Goal: Task Accomplishment & Management: Manage account settings

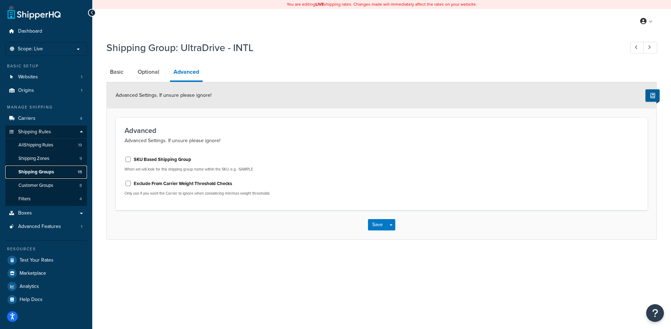
click at [79, 170] on span "15" at bounding box center [80, 172] width 4 height 6
click at [117, 73] on link "Basic" at bounding box center [116, 72] width 21 height 17
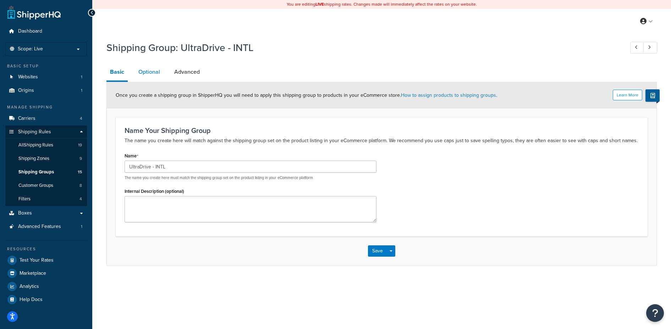
click at [153, 77] on link "Optional" at bounding box center [149, 72] width 29 height 17
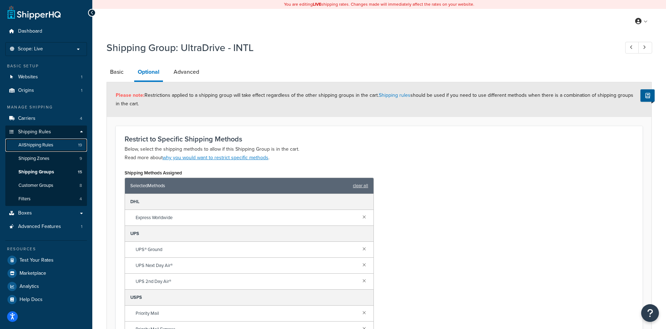
click at [81, 148] on span "19" at bounding box center [80, 145] width 4 height 6
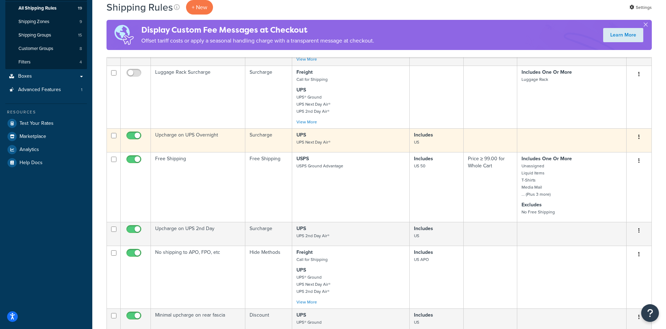
scroll to position [260, 0]
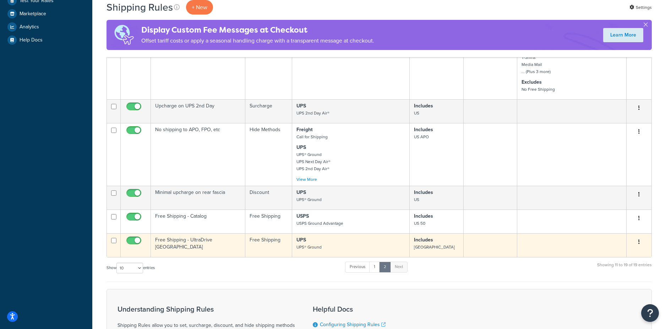
click at [638, 242] on icon "button" at bounding box center [638, 242] width 1 height 5
click at [614, 254] on link "Edit" at bounding box center [615, 255] width 56 height 15
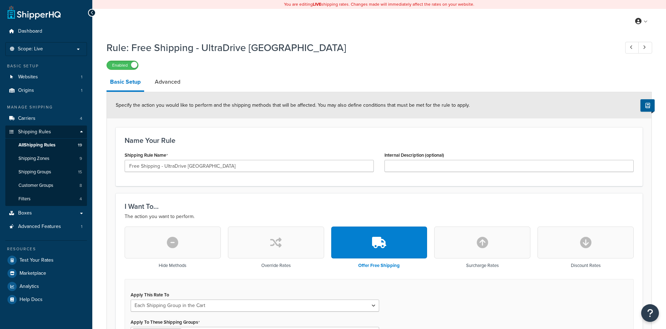
select select "SHIPPING_GROUP"
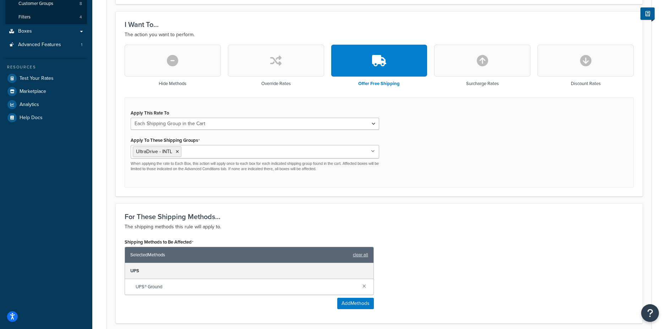
scroll to position [261, 0]
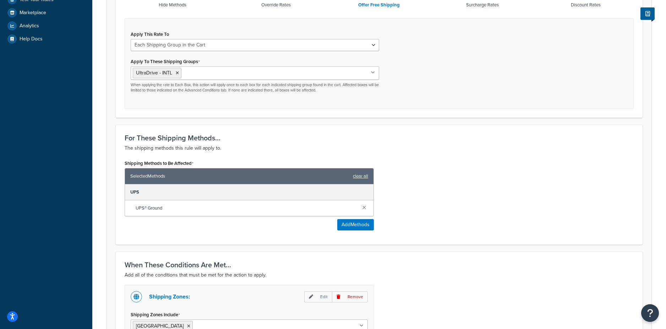
click at [361, 176] on link "clear all" at bounding box center [360, 176] width 15 height 10
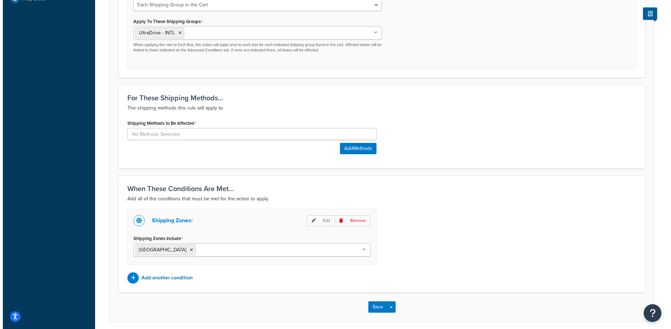
scroll to position [309, 0]
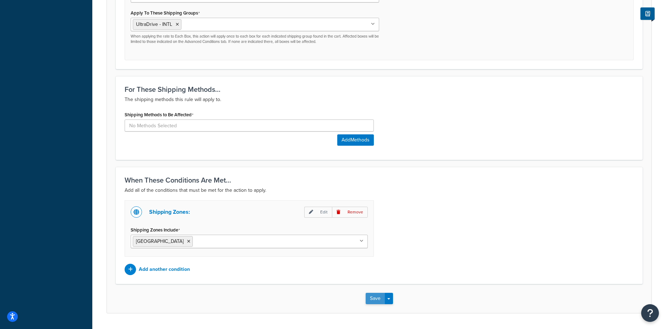
click at [373, 301] on button "Save" at bounding box center [375, 298] width 19 height 11
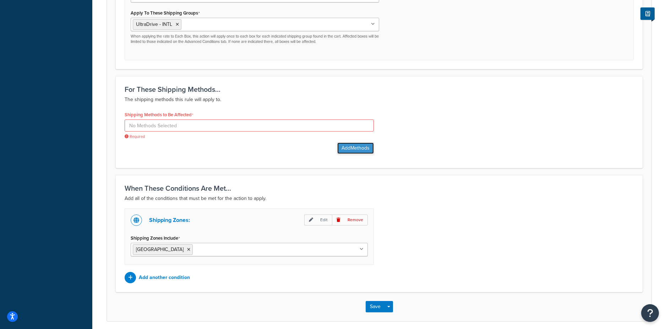
click at [358, 150] on button "Add Methods" at bounding box center [355, 148] width 37 height 11
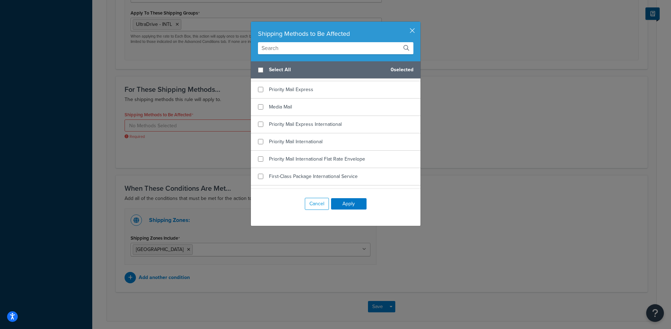
scroll to position [242, 0]
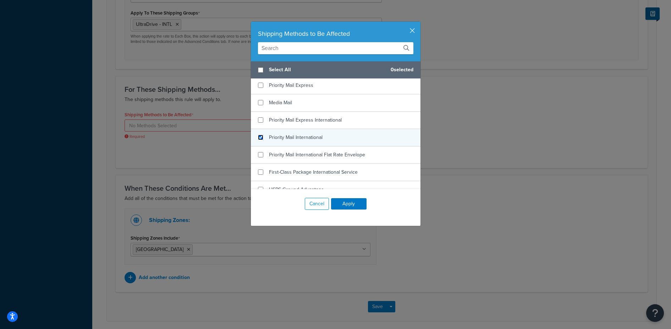
click at [258, 137] on input "checkbox" at bounding box center [260, 137] width 5 height 5
checkbox input "true"
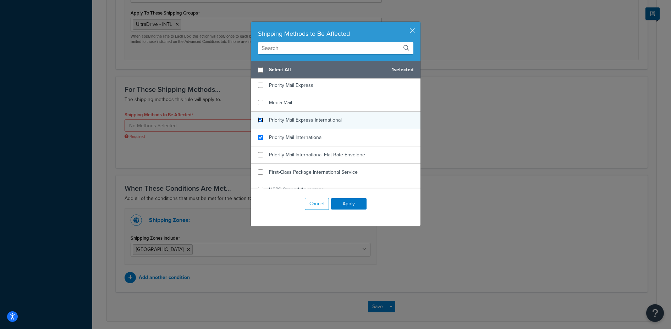
click at [258, 118] on input "checkbox" at bounding box center [260, 119] width 5 height 5
checkbox input "true"
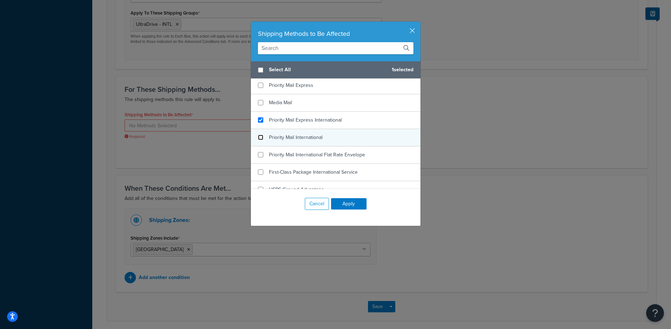
click at [258, 138] on input "checkbox" at bounding box center [260, 137] width 5 height 5
checkbox input "false"
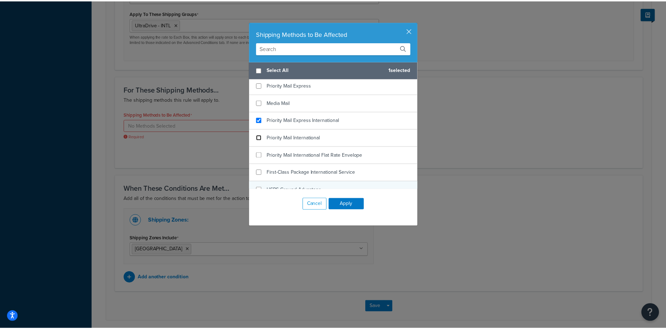
scroll to position [251, 0]
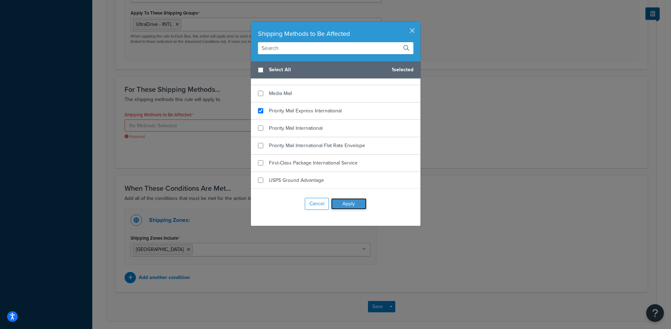
click at [347, 203] on button "Apply" at bounding box center [348, 203] width 35 height 11
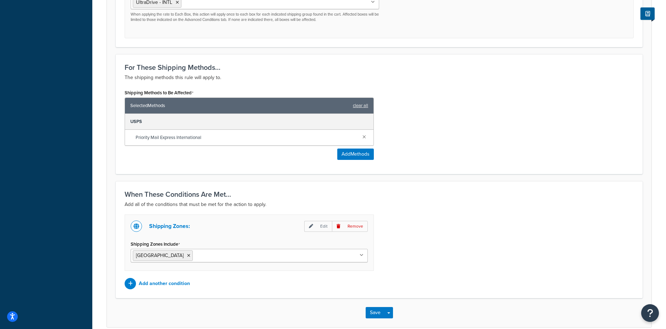
scroll to position [354, 0]
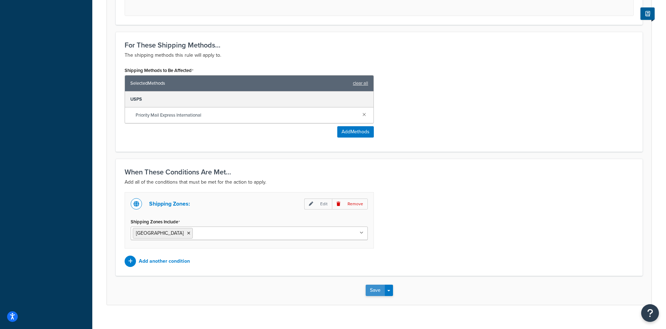
click at [374, 288] on button "Save" at bounding box center [375, 290] width 19 height 11
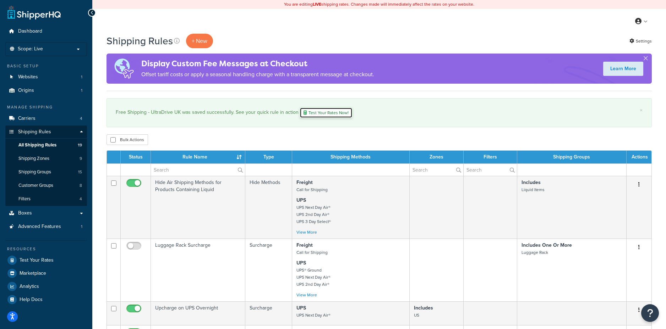
click at [327, 112] on link "Test Your Rates Now!" at bounding box center [326, 113] width 53 height 11
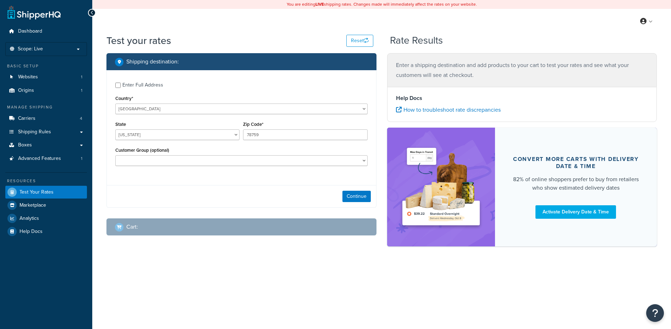
select select "[GEOGRAPHIC_DATA]"
click at [189, 109] on select "[GEOGRAPHIC_DATA] [GEOGRAPHIC_DATA] [GEOGRAPHIC_DATA] [GEOGRAPHIC_DATA] [GEOGRA…" at bounding box center [241, 109] width 252 height 11
select select "GB"
click at [115, 104] on select "[GEOGRAPHIC_DATA] [GEOGRAPHIC_DATA] [GEOGRAPHIC_DATA] [GEOGRAPHIC_DATA] [GEOGRA…" at bounding box center [241, 109] width 252 height 11
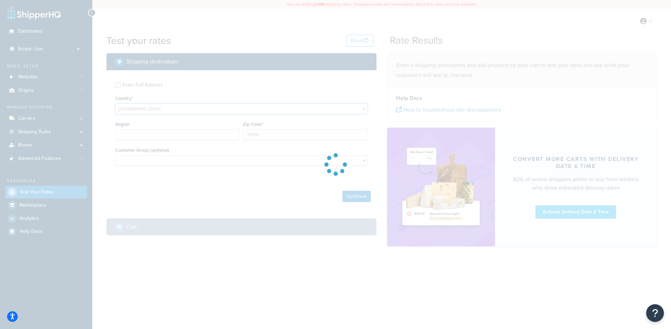
type input "[GEOGRAPHIC_DATA]"
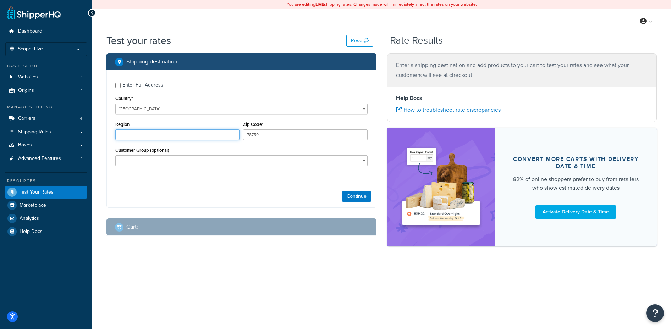
click at [177, 135] on input "Region" at bounding box center [177, 135] width 124 height 11
click at [260, 136] on input "78759" at bounding box center [305, 135] width 124 height 11
type input "eh106bx"
click at [357, 197] on button "Continue" at bounding box center [356, 196] width 28 height 11
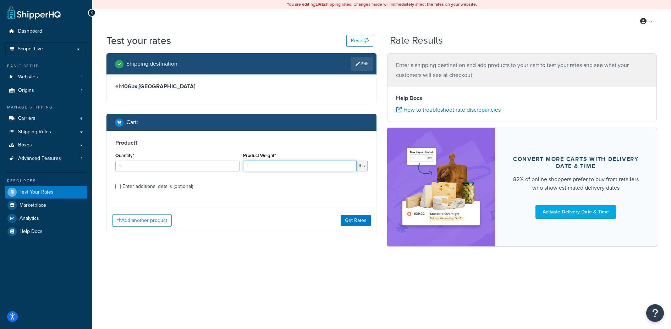
drag, startPoint x: 275, startPoint y: 165, endPoint x: 224, endPoint y: 164, distance: 51.5
click at [224, 164] on div "Quantity* 1 Product Weight* 1 lbs" at bounding box center [242, 164] width 256 height 26
type input "0"
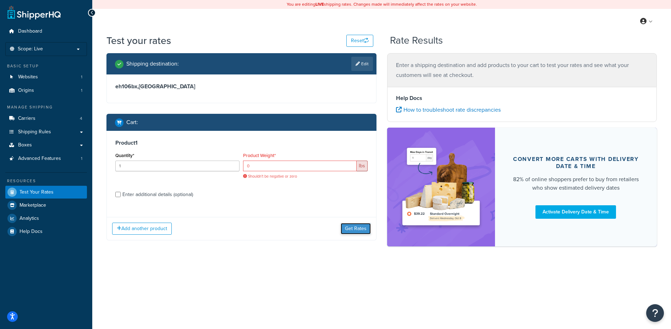
click at [358, 219] on div "Add another product Get Rates" at bounding box center [241, 228] width 269 height 23
drag, startPoint x: 259, startPoint y: 166, endPoint x: 242, endPoint y: 163, distance: 18.0
click at [242, 163] on div "Product Weight* 0 lbs Shouldn't be negative or zero" at bounding box center [305, 168] width 128 height 34
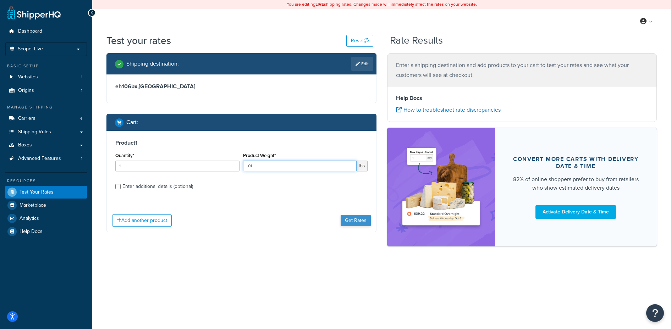
type input ".01"
click at [355, 216] on button "Get Rates" at bounding box center [356, 220] width 30 height 11
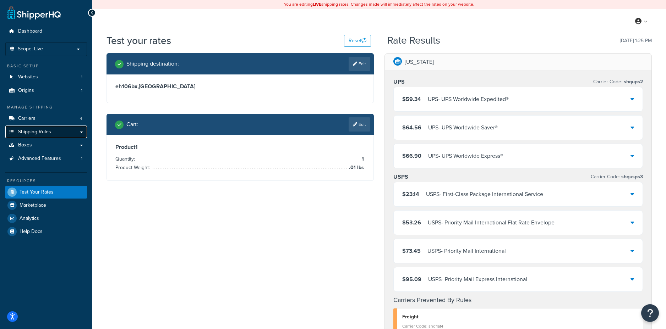
click at [82, 132] on link "Shipping Rules" at bounding box center [46, 132] width 82 height 13
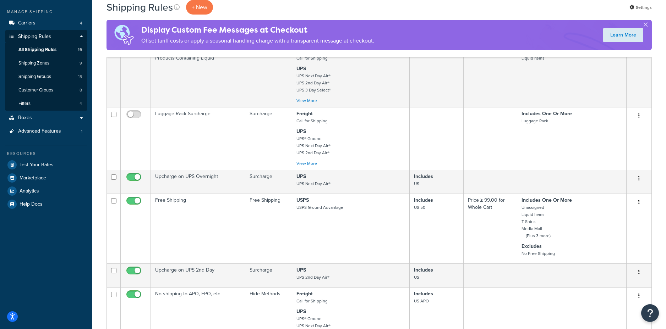
scroll to position [215, 0]
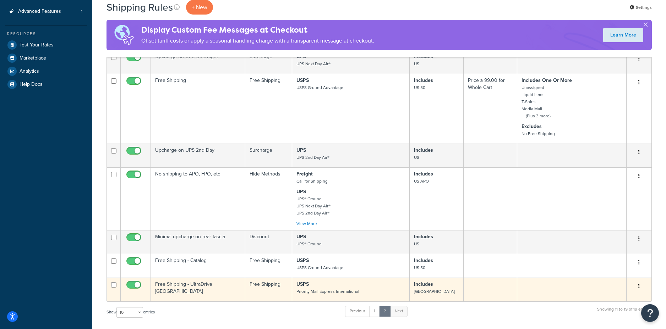
click at [640, 289] on button "button" at bounding box center [639, 286] width 10 height 11
click at [620, 299] on link "Edit" at bounding box center [615, 300] width 56 height 15
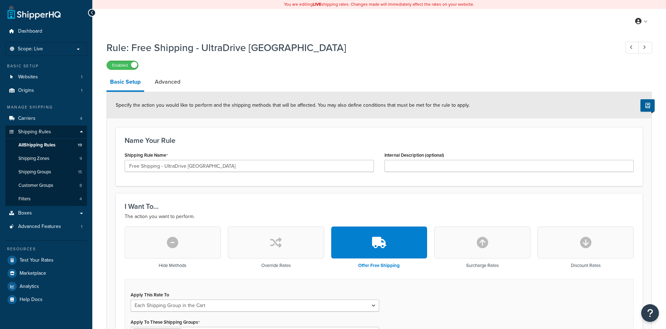
select select "SHIPPING_GROUP"
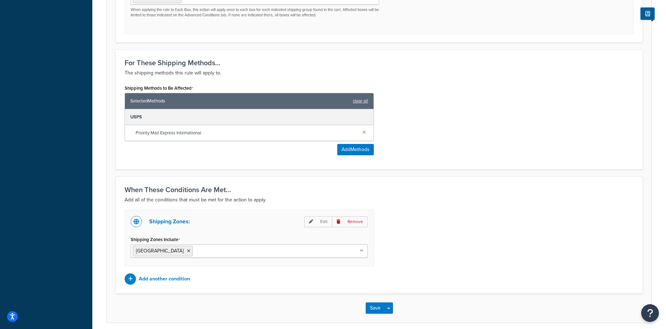
scroll to position [341, 0]
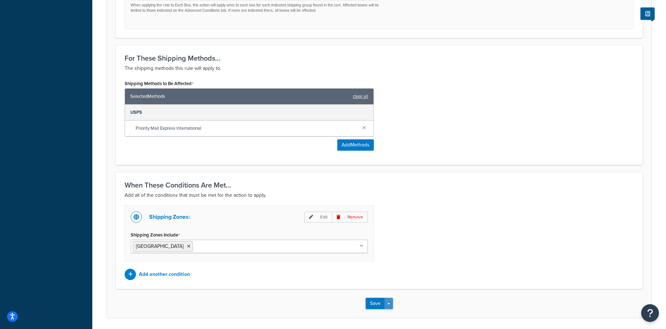
click at [391, 303] on button "Save Dropdown" at bounding box center [388, 303] width 9 height 11
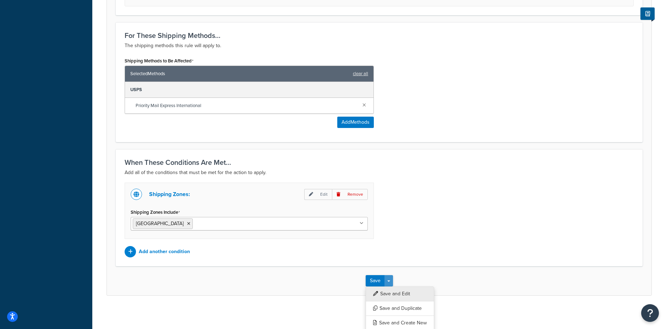
scroll to position [366, 0]
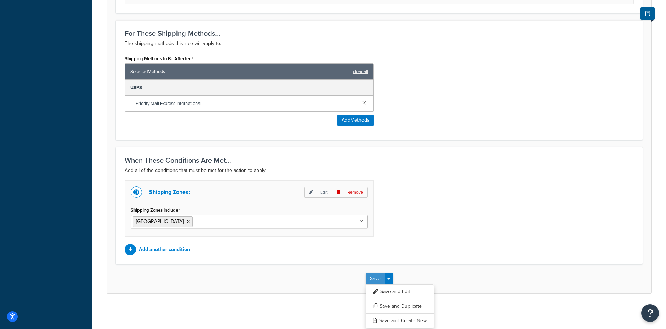
click at [375, 277] on button "Save" at bounding box center [375, 278] width 19 height 11
